Goal: Check status: Check status

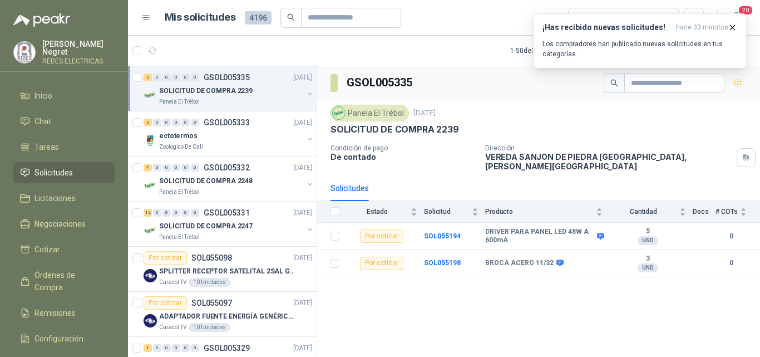
click at [150, 48] on icon "button" at bounding box center [153, 51] width 8 height 6
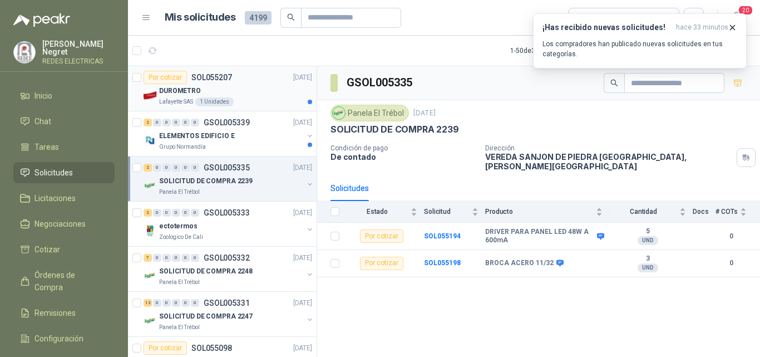
click at [270, 104] on div "Lafayette SAS 1 Unidades" at bounding box center [235, 101] width 153 height 9
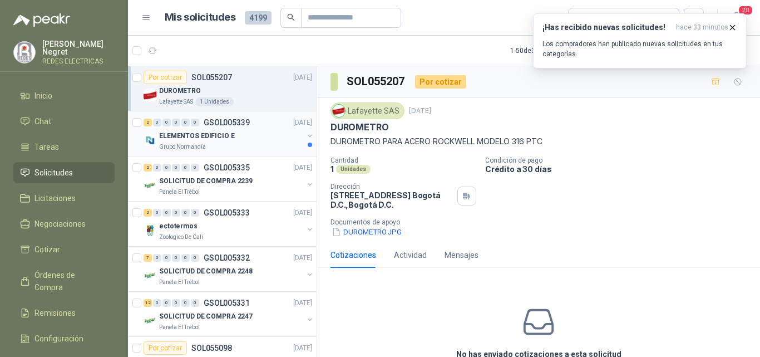
click at [274, 137] on div "ELEMENTOS EDIFICIO E" at bounding box center [231, 135] width 144 height 13
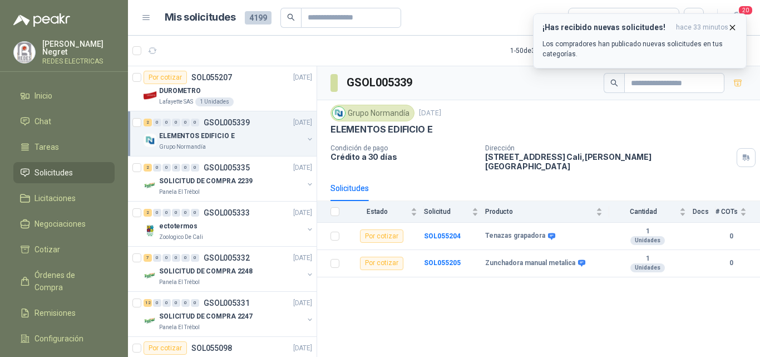
click at [732, 27] on icon "button" at bounding box center [732, 27] width 4 height 4
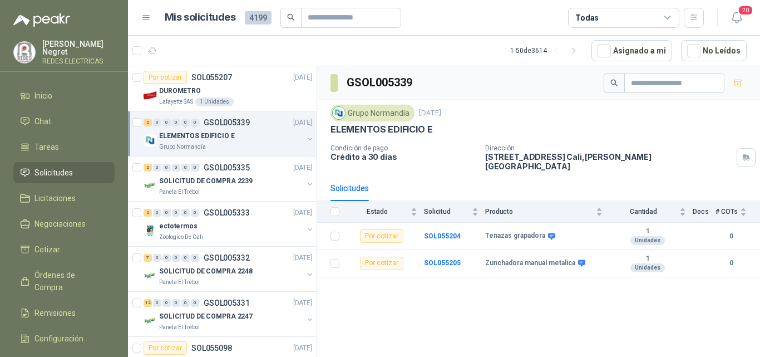
click at [733, 22] on icon "button" at bounding box center [737, 18] width 14 height 14
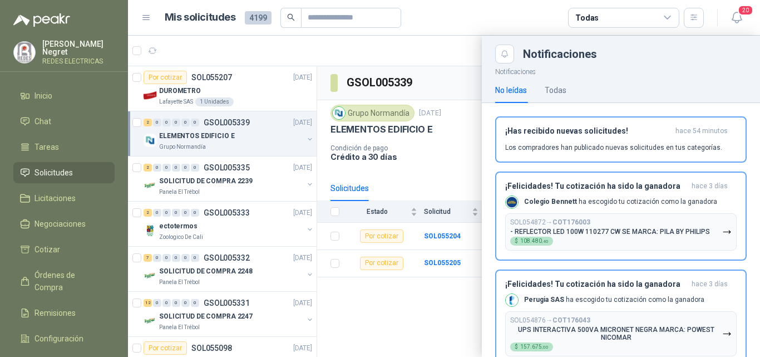
click at [733, 22] on icon "button" at bounding box center [737, 18] width 14 height 14
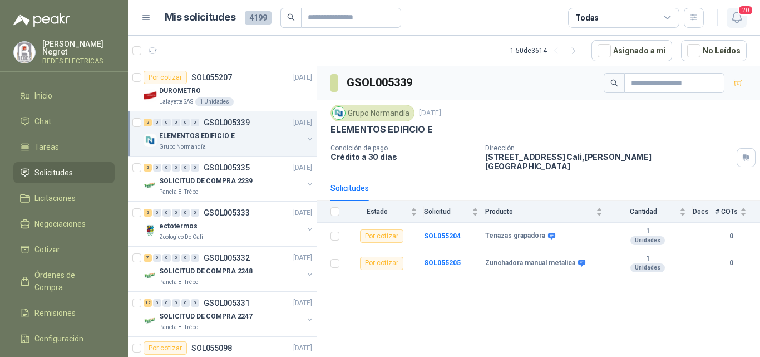
click at [735, 21] on icon "button" at bounding box center [737, 18] width 14 height 14
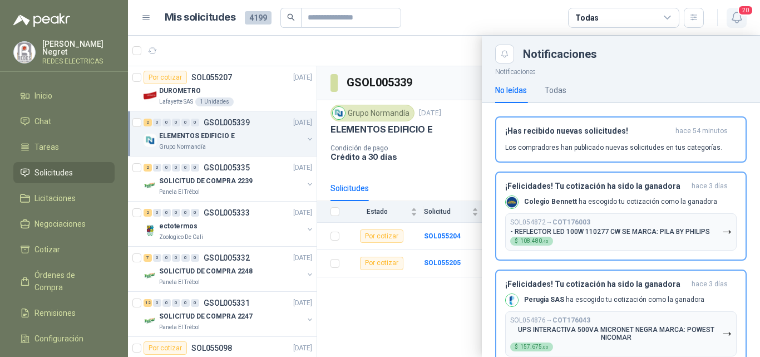
click at [742, 21] on icon "button" at bounding box center [737, 18] width 14 height 14
